Goal: Check status

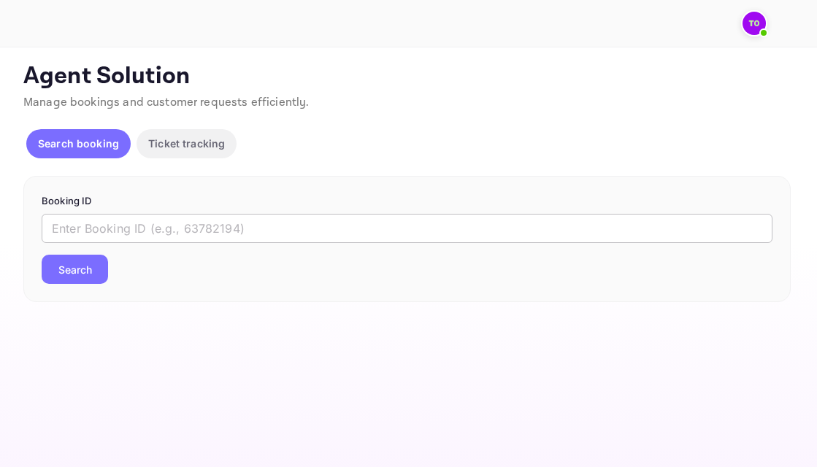
click at [265, 229] on input "text" at bounding box center [407, 228] width 731 height 29
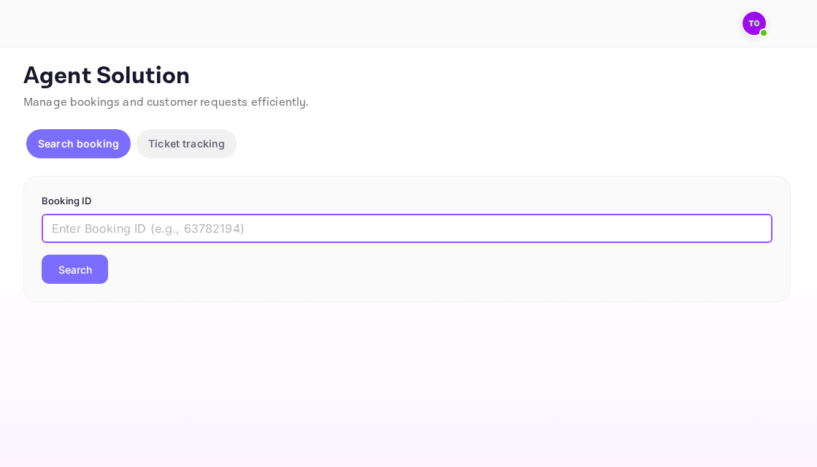
paste input "5YGlahort"
type input "5YGlahort"
click at [58, 265] on button "Search" at bounding box center [75, 269] width 66 height 29
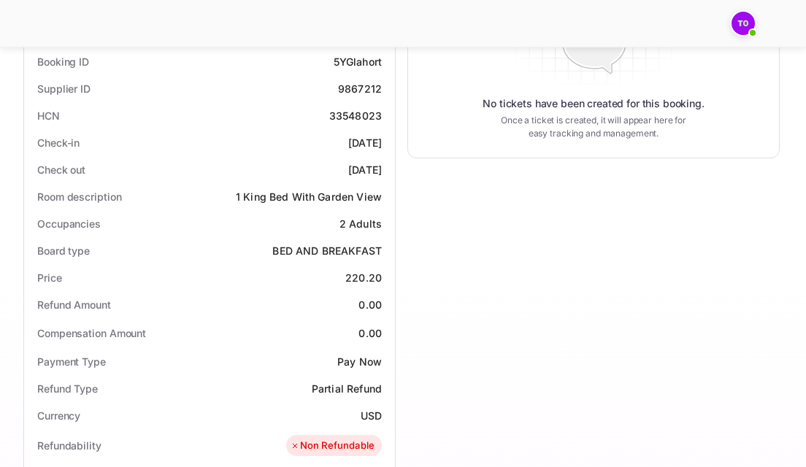
scroll to position [374, 0]
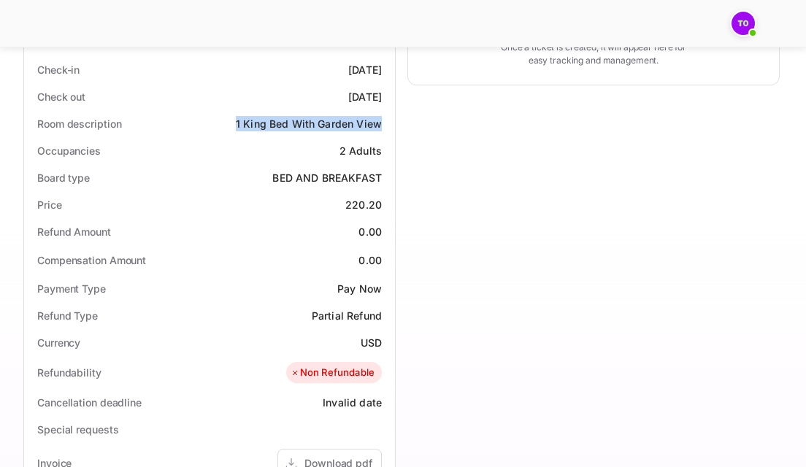
drag, startPoint x: 239, startPoint y: 125, endPoint x: 383, endPoint y: 121, distance: 144.6
click at [383, 121] on div "Room description 1 King Bed With Garden View" at bounding box center [209, 123] width 359 height 27
copy div "1 King Bed With Garden View"
click at [272, 131] on div "1 King Bed With Garden View" at bounding box center [309, 123] width 146 height 15
click at [248, 122] on div "1 King Bed With Garden View" at bounding box center [309, 123] width 146 height 15
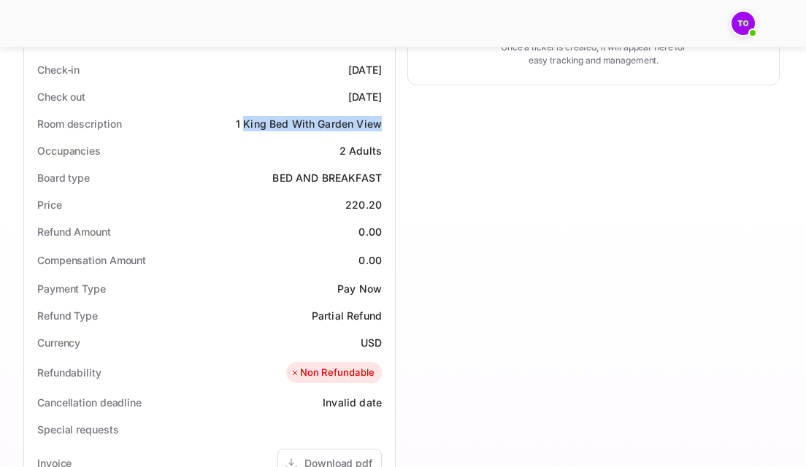
drag, startPoint x: 244, startPoint y: 122, endPoint x: 385, endPoint y: 119, distance: 140.9
click at [385, 119] on div "Room description 1 King Bed With Garden View" at bounding box center [209, 123] width 359 height 27
copy div "King Bed With Garden View"
click at [274, 120] on div "1 King Bed With Garden View" at bounding box center [309, 123] width 146 height 15
drag, startPoint x: 235, startPoint y: 122, endPoint x: 383, endPoint y: 123, distance: 147.5
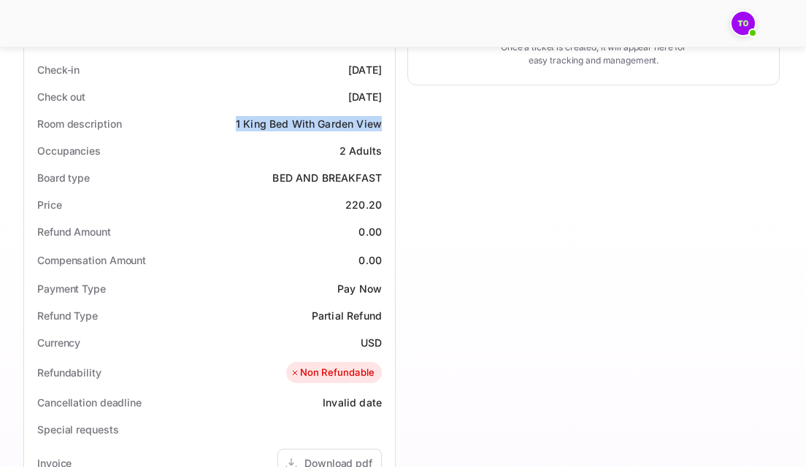
click at [383, 123] on div "Room description 1 King Bed With Garden View" at bounding box center [209, 123] width 359 height 27
copy div "1 King Bed With Garden View"
